Goal: Find specific page/section: Find specific page/section

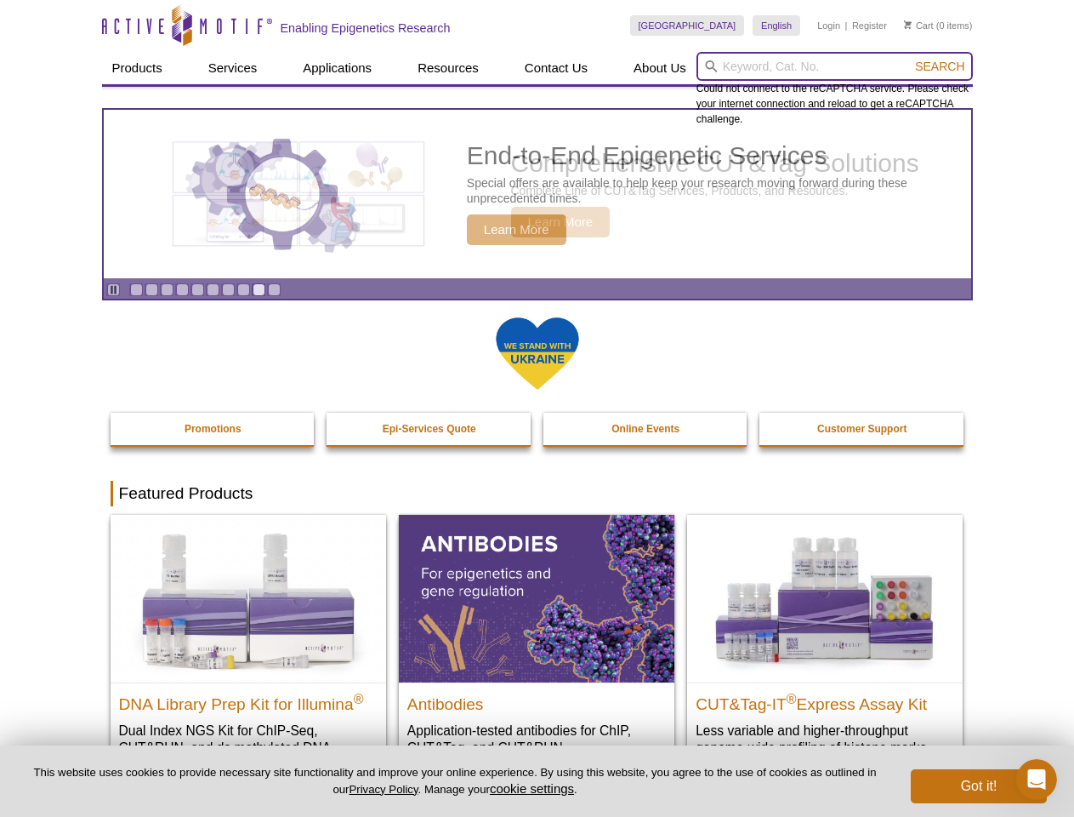
click at [834, 66] on input "search" at bounding box center [835, 66] width 276 height 29
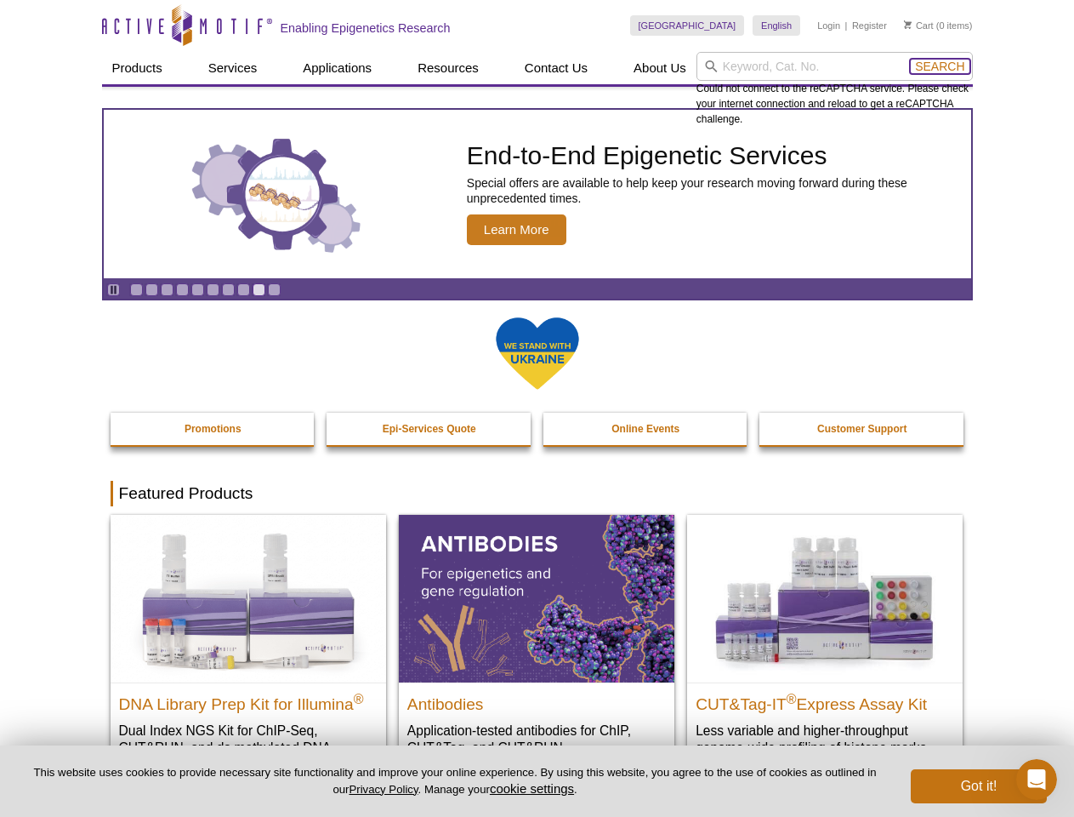
click at [940, 66] on span "Search" at bounding box center [939, 67] width 49 height 14
click at [113, 289] on icon "Pause" at bounding box center [113, 289] width 11 height 11
click at [136, 289] on link "Go to slide 1" at bounding box center [136, 289] width 13 height 13
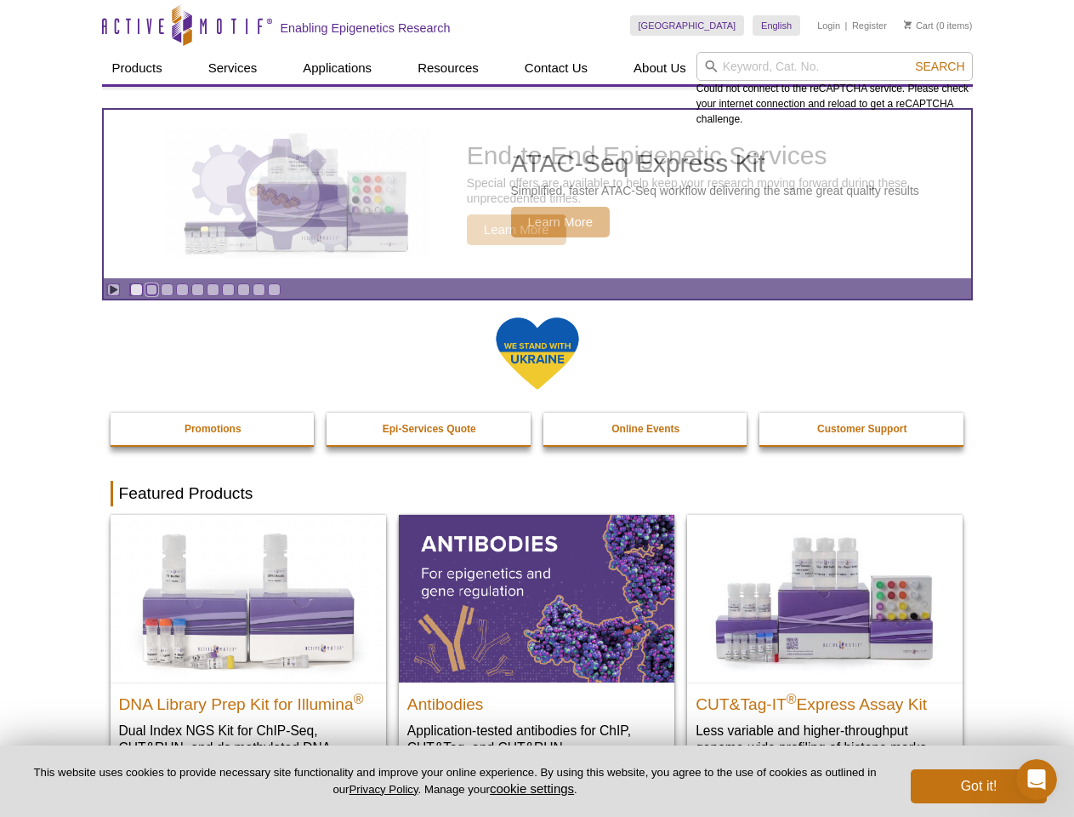
click at [151, 289] on link "Go to slide 2" at bounding box center [151, 289] width 13 height 13
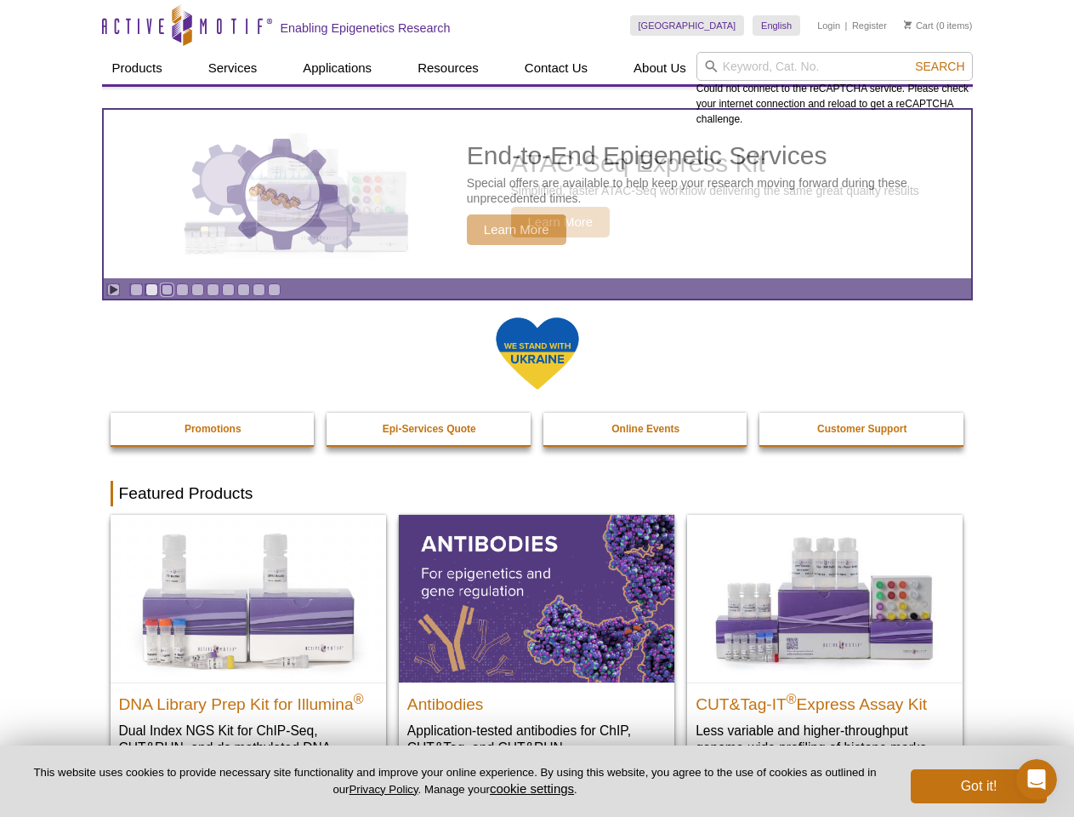
click at [167, 289] on link "Go to slide 3" at bounding box center [167, 289] width 13 height 13
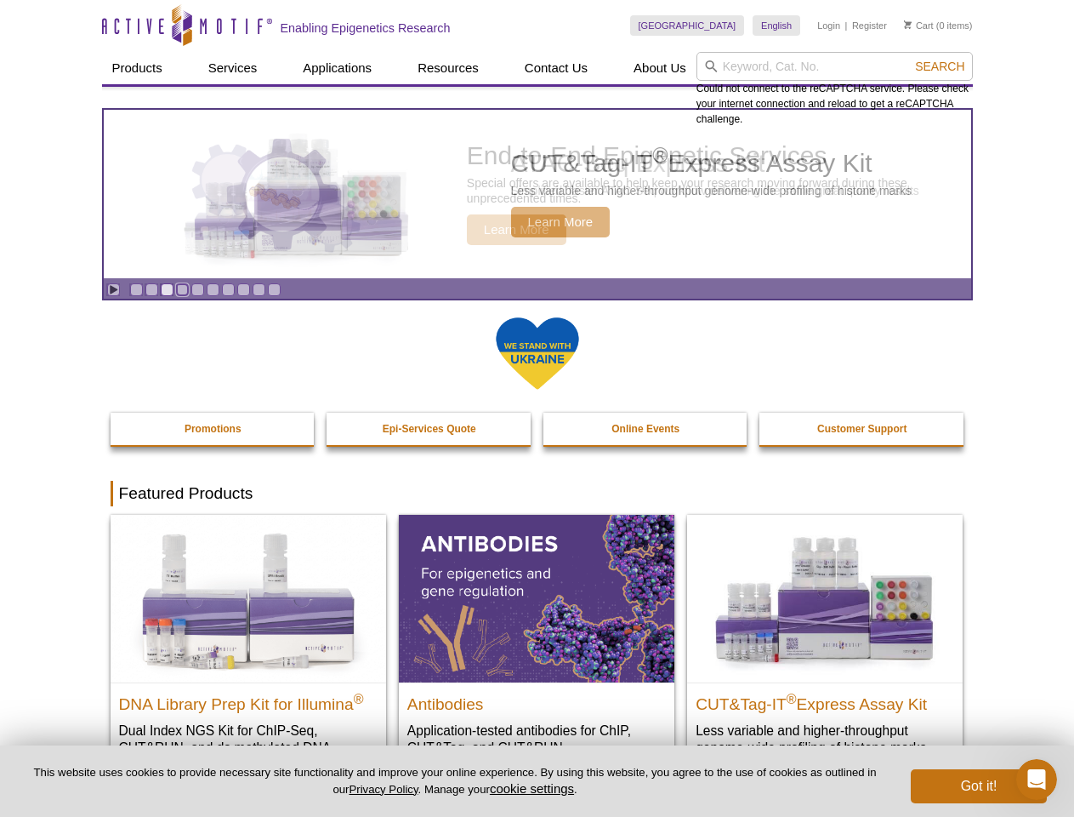
click at [182, 289] on link "Go to slide 4" at bounding box center [182, 289] width 13 height 13
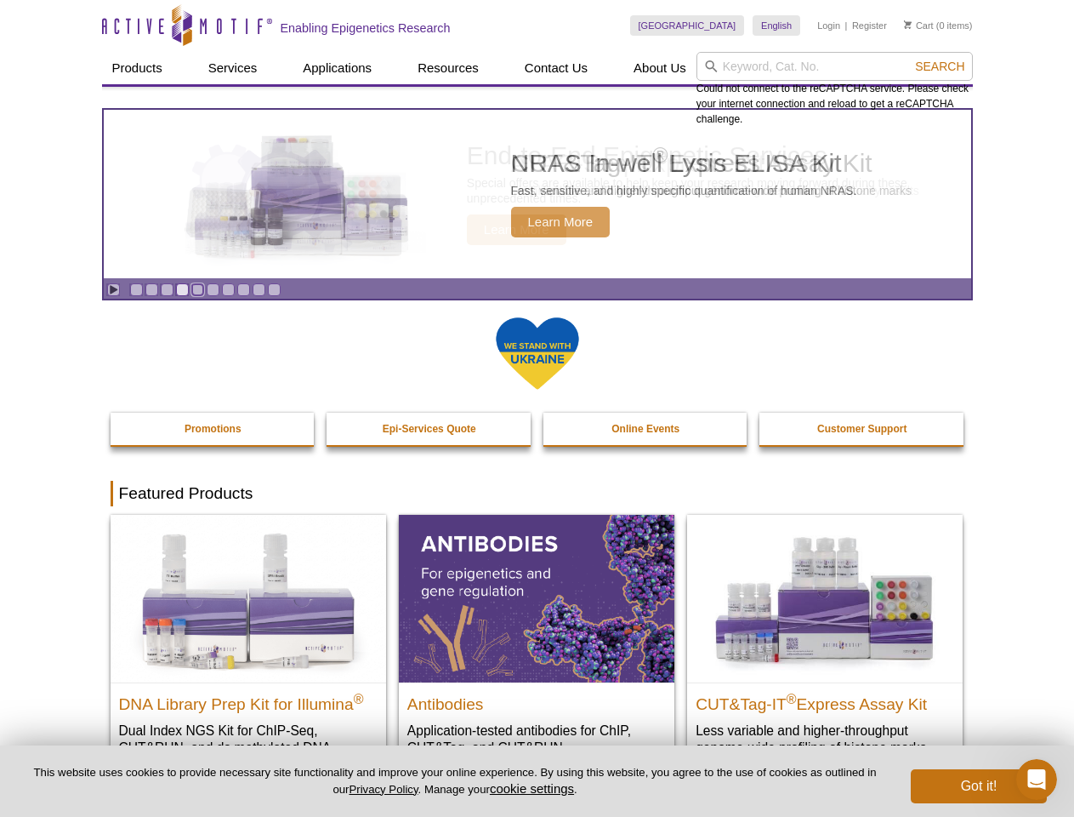
click at [197, 289] on link "Go to slide 5" at bounding box center [197, 289] width 13 height 13
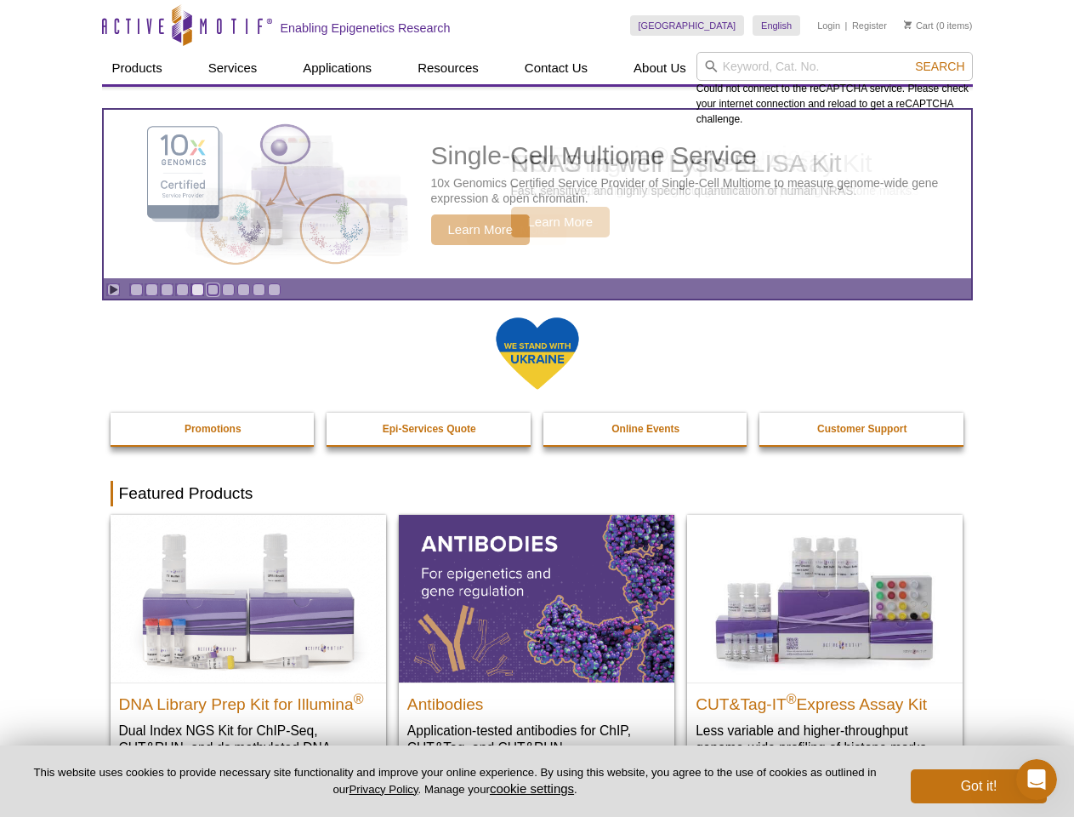
click at [213, 289] on link "Go to slide 6" at bounding box center [213, 289] width 13 height 13
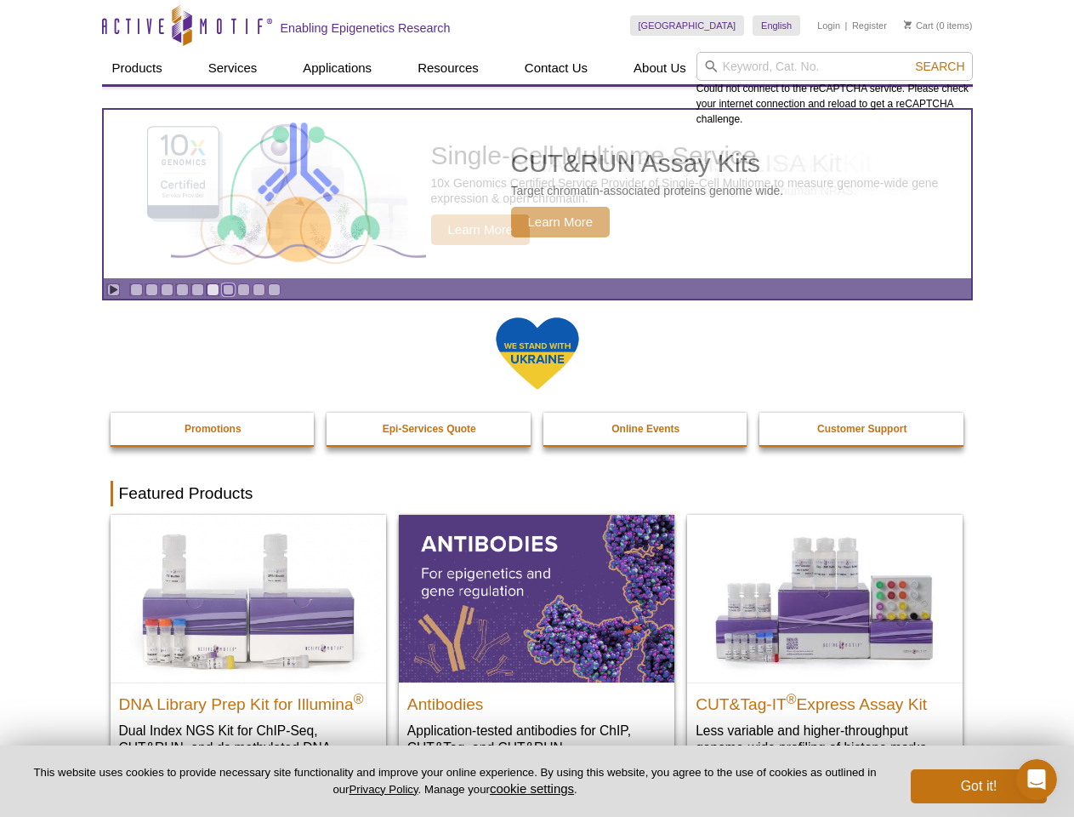
click at [228, 289] on link "Go to slide 7" at bounding box center [228, 289] width 13 height 13
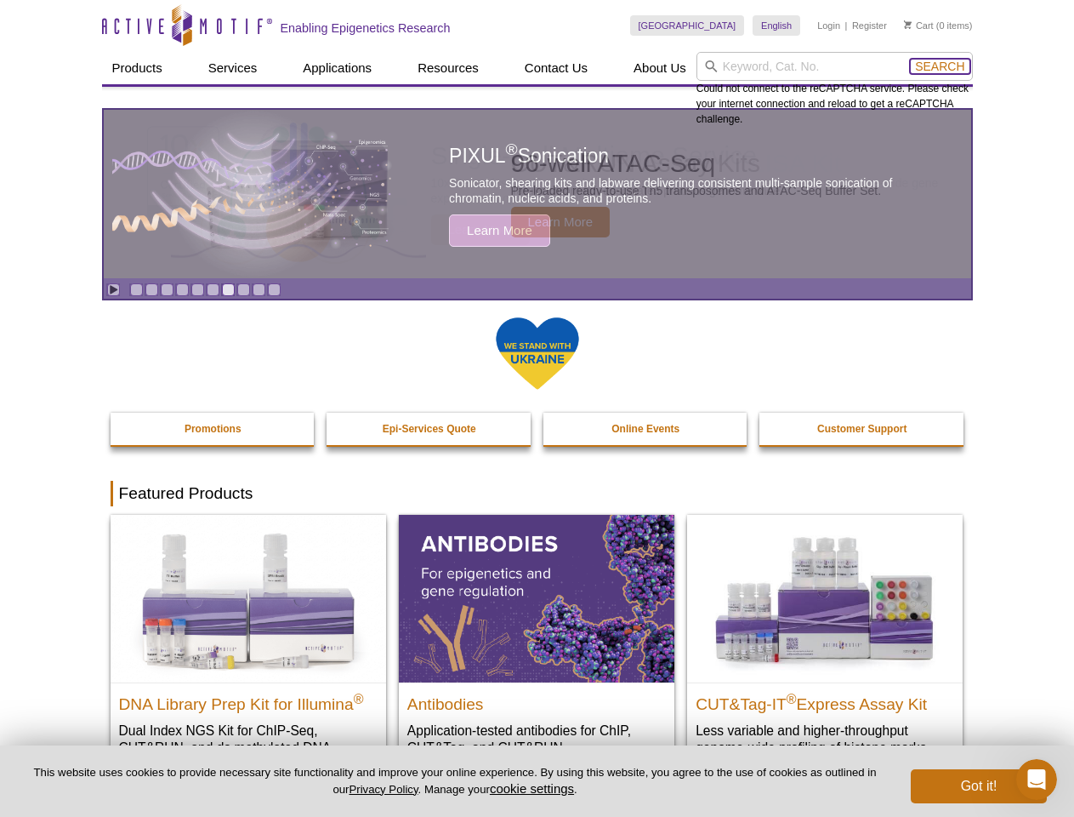
click at [940, 66] on span "Search" at bounding box center [939, 67] width 49 height 14
